Goal: Information Seeking & Learning: Learn about a topic

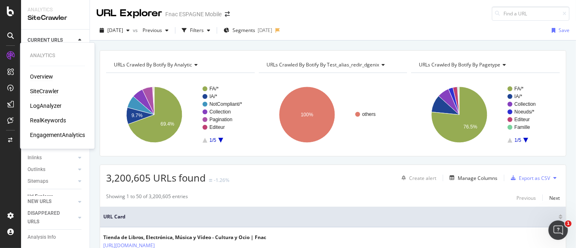
click at [43, 75] on div "Overview" at bounding box center [41, 77] width 23 height 8
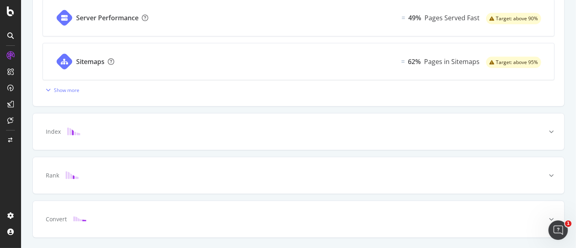
scroll to position [360, 0]
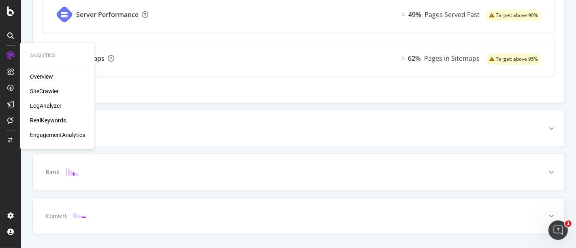
click at [47, 92] on div "SiteCrawler" at bounding box center [44, 91] width 29 height 8
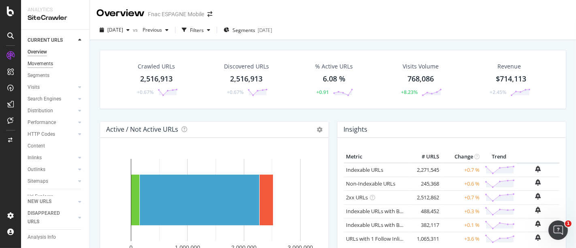
click at [39, 61] on div "Movements" at bounding box center [41, 64] width 26 height 9
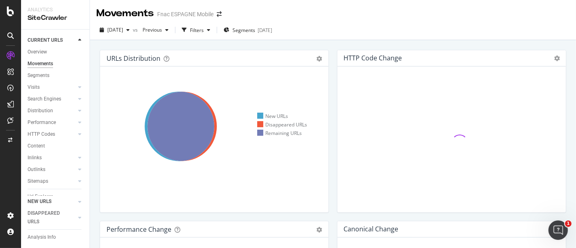
click at [53, 203] on link "NEW URLS" at bounding box center [52, 201] width 48 height 9
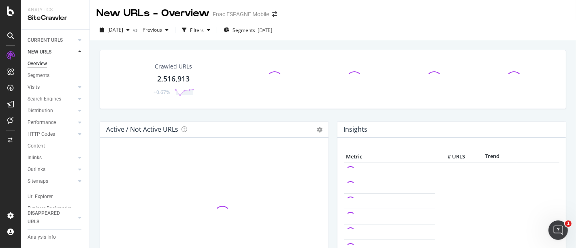
click at [64, 50] on link "NEW URLS" at bounding box center [52, 52] width 48 height 9
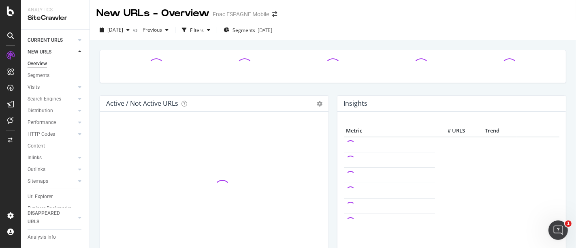
click at [66, 39] on link "CURRENT URLS" at bounding box center [52, 40] width 48 height 9
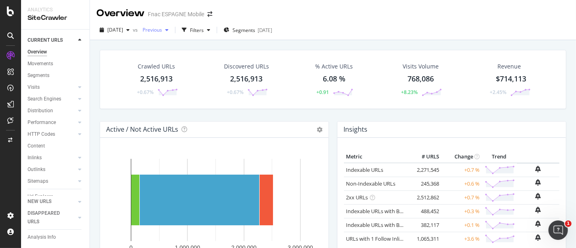
click at [162, 29] on span "Previous" at bounding box center [150, 29] width 23 height 7
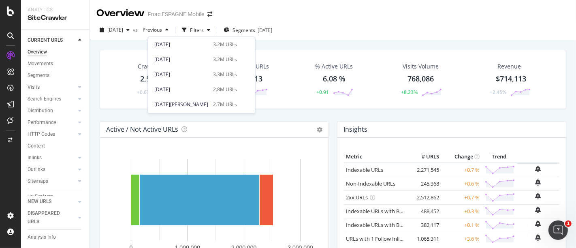
scroll to position [222, 0]
click at [213, 47] on div "3.4M URLs" at bounding box center [225, 44] width 24 height 7
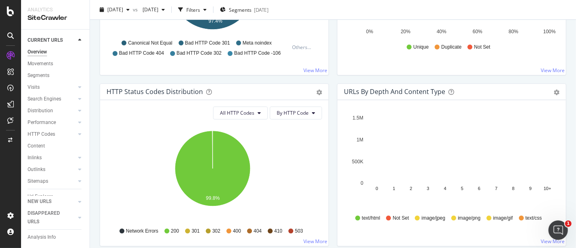
scroll to position [495, 0]
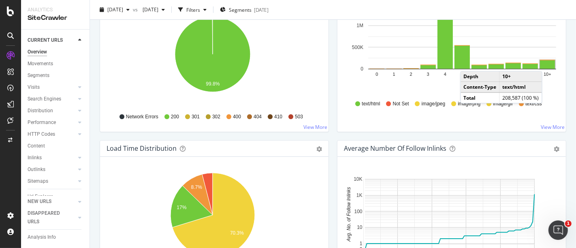
click at [544, 62] on rect "A chart." at bounding box center [547, 64] width 15 height 9
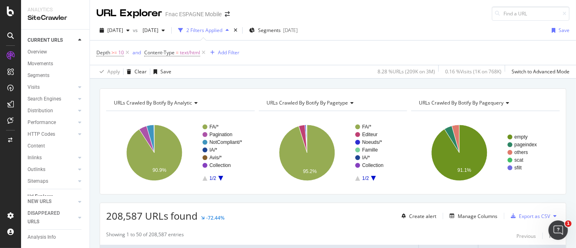
click at [243, 53] on div "Depth >= 10 and Content-Type = text/html Add Filter" at bounding box center [332, 53] width 473 height 24
click at [239, 53] on div "Add Filter" at bounding box center [228, 52] width 21 height 7
click at [459, 38] on div "[DATE] vs [DATE] 2 Filters Applied Segments [DATE] Save" at bounding box center [333, 32] width 486 height 16
click at [298, 28] on div "[DATE]" at bounding box center [290, 30] width 15 height 7
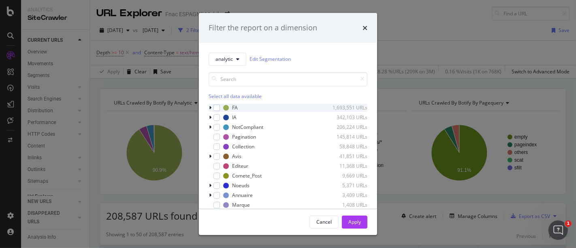
click at [211, 105] on icon "modal" at bounding box center [210, 107] width 2 height 5
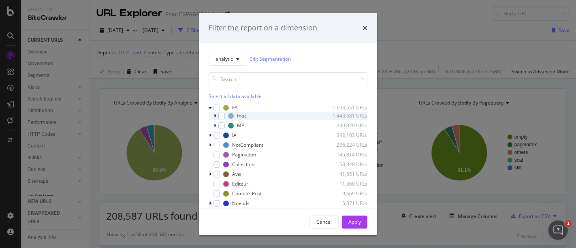
click at [214, 115] on icon "modal" at bounding box center [215, 115] width 2 height 5
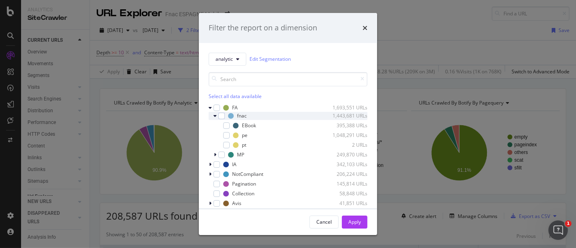
click at [213, 115] on icon "modal" at bounding box center [214, 115] width 3 height 5
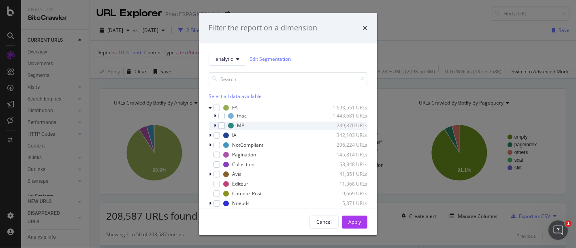
click at [213, 125] on div "MP 249,870 URLs" at bounding box center [288, 126] width 159 height 8
click at [214, 116] on icon "modal" at bounding box center [215, 115] width 2 height 5
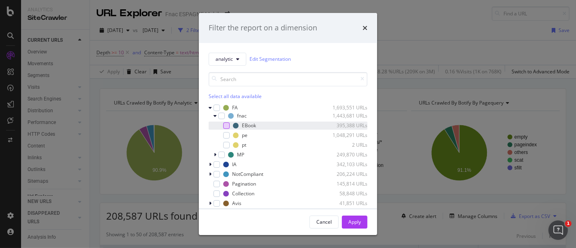
click at [226, 125] on div "modal" at bounding box center [226, 125] width 6 height 6
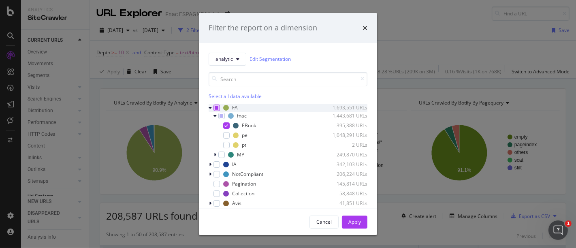
click at [216, 107] on icon "modal" at bounding box center [217, 108] width 4 height 4
click at [214, 153] on icon "modal" at bounding box center [215, 154] width 2 height 5
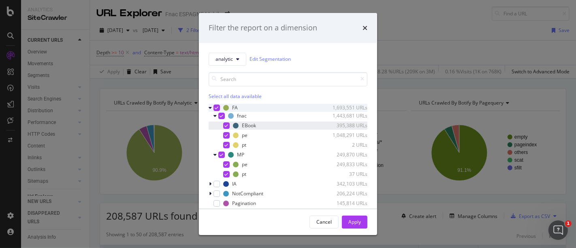
click at [227, 126] on icon "modal" at bounding box center [227, 126] width 4 height 4
click at [357, 219] on div "Apply" at bounding box center [354, 221] width 13 height 7
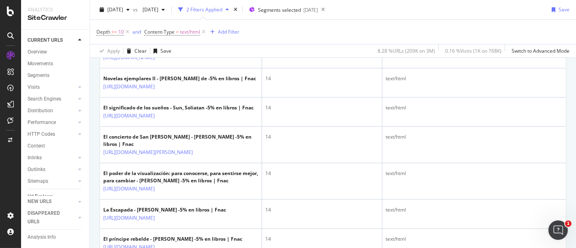
scroll to position [687, 0]
